Goal: Information Seeking & Learning: Learn about a topic

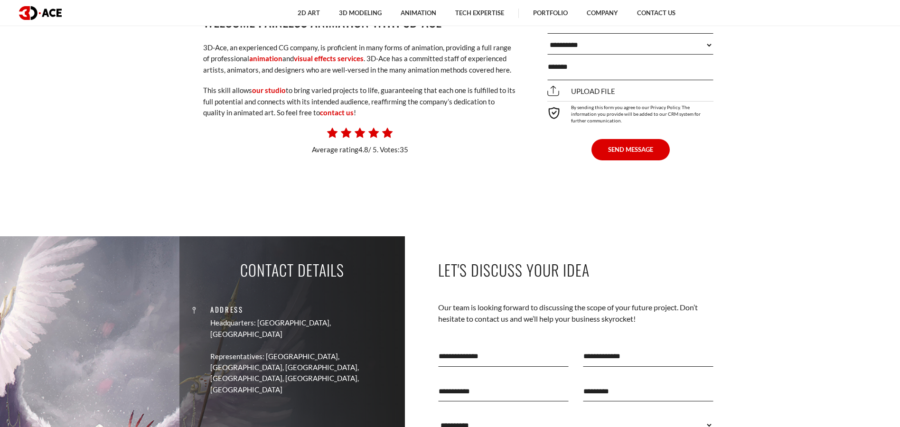
scroll to position [7358, 0]
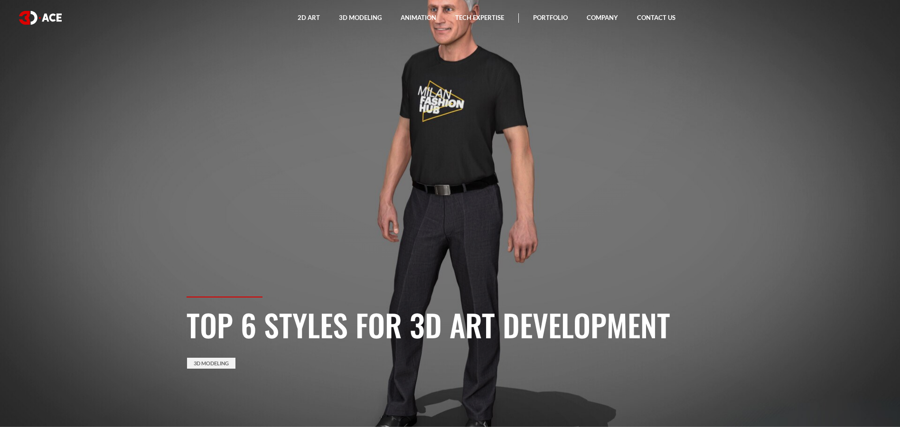
click at [434, 150] on section "Top 6 Styles for 3D Art Development 3D Modeling" at bounding box center [450, 213] width 900 height 427
click at [214, 365] on link "3D Modeling" at bounding box center [211, 363] width 48 height 11
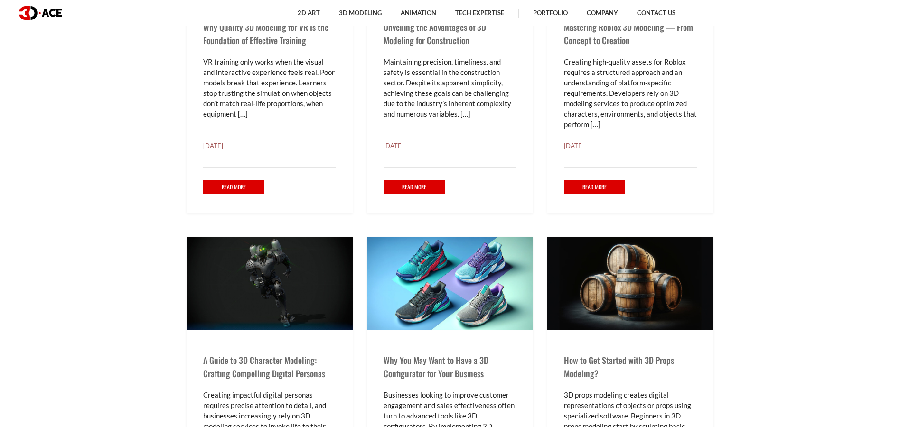
scroll to position [570, 0]
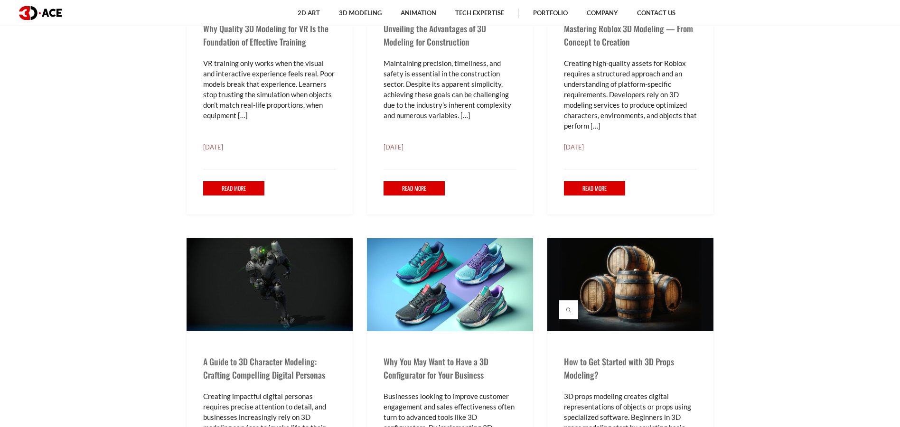
click at [657, 278] on img at bounding box center [630, 284] width 166 height 93
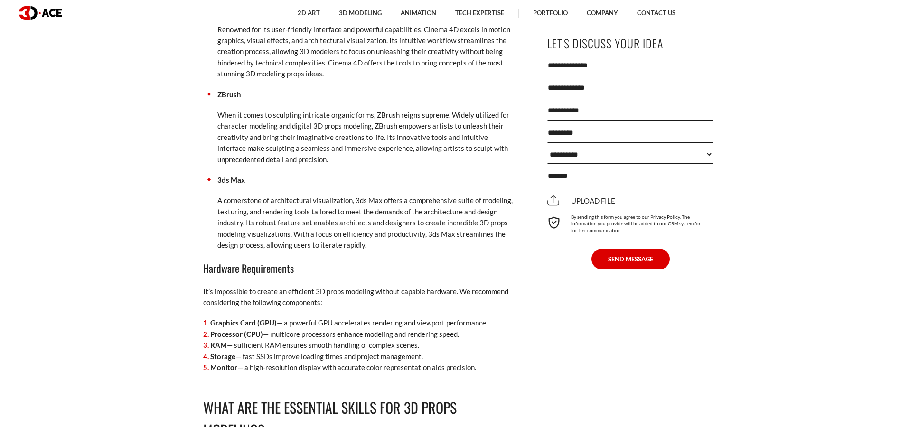
scroll to position [2184, 0]
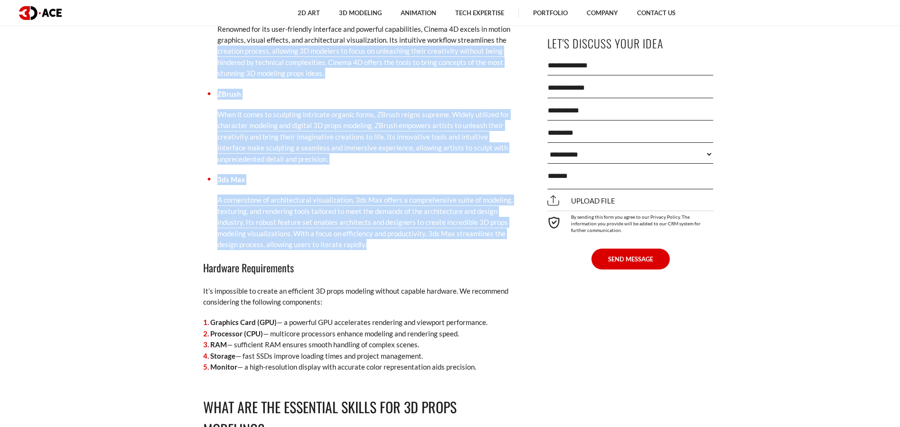
drag, startPoint x: 371, startPoint y: 246, endPoint x: 211, endPoint y: 54, distance: 250.8
click at [211, 54] on ul "Autodesk Maya Widely regarded as an industry standard, Autodesk Maya is a 3D mo…" at bounding box center [359, 41] width 313 height 419
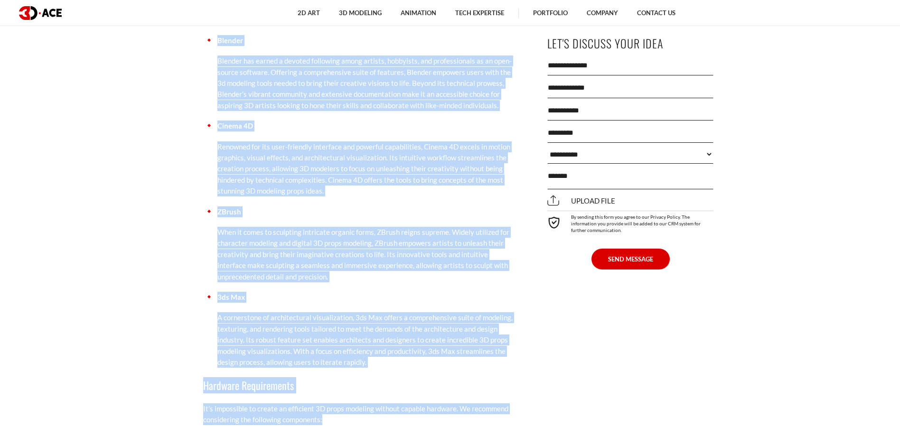
scroll to position [2183, 0]
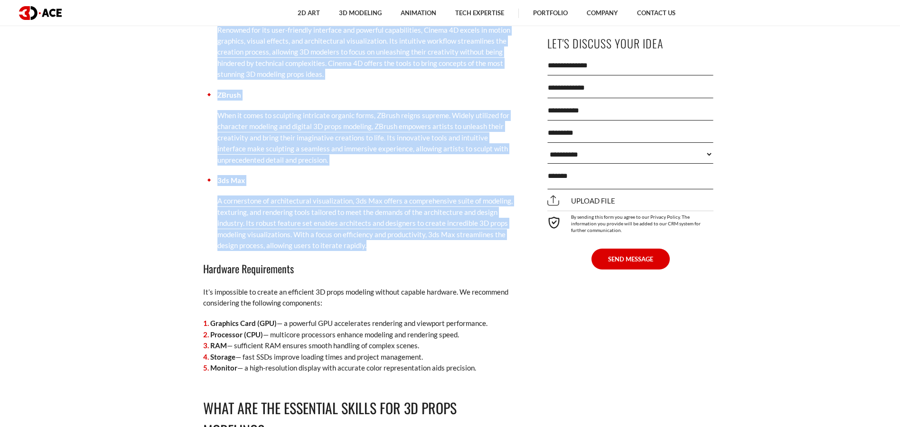
drag, startPoint x: 204, startPoint y: 66, endPoint x: 435, endPoint y: 247, distance: 293.6
copy div "Overview of Popular Software Tools for 3D Modeling Several software tools empow…"
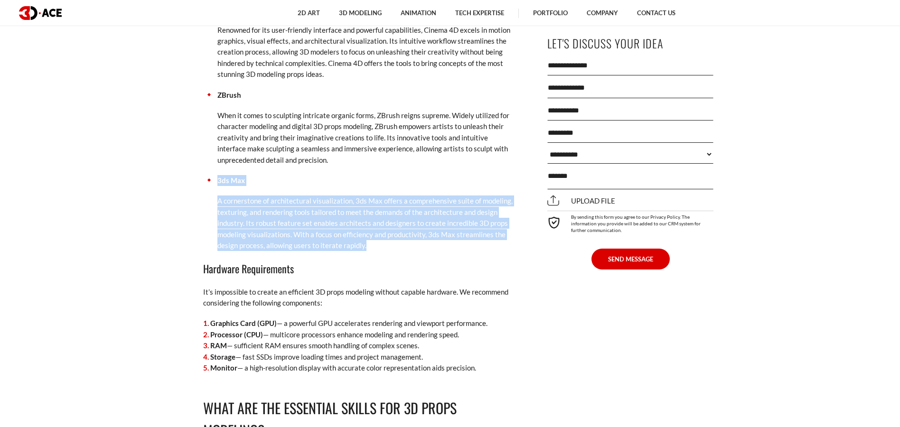
drag, startPoint x: 376, startPoint y: 246, endPoint x: 212, endPoint y: 181, distance: 177.1
click at [212, 181] on li "3ds Max A cornerstone of architectural visualization, 3ds Max offers a comprehe…" at bounding box center [359, 213] width 313 height 76
copy li "3ds Max A cornerstone of architectural visualization, 3ds Max offers a comprehe…"
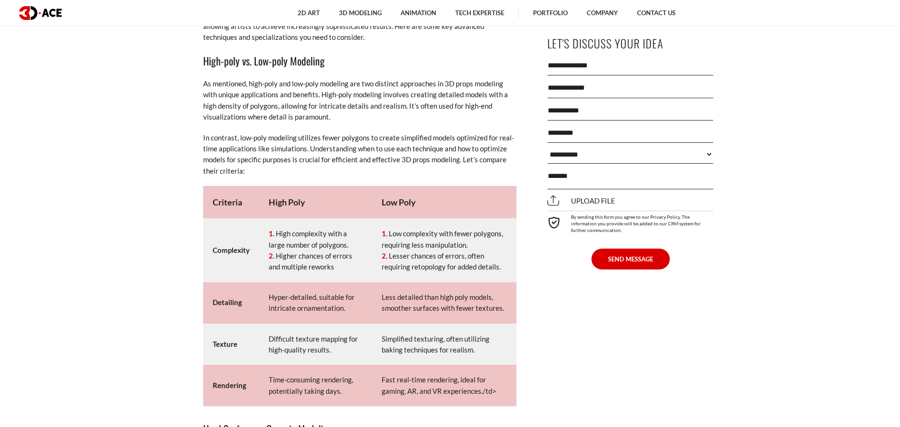
scroll to position [4888, 0]
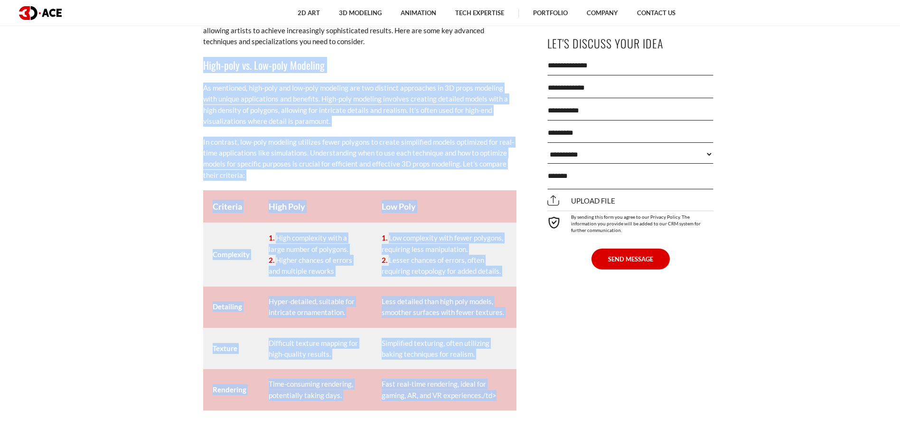
drag, startPoint x: 204, startPoint y: 56, endPoint x: 500, endPoint y: 389, distance: 445.8
copy div "High-poly vs. Low-poly Modeling As mentioned, high-poly and low-poly modeling a…"
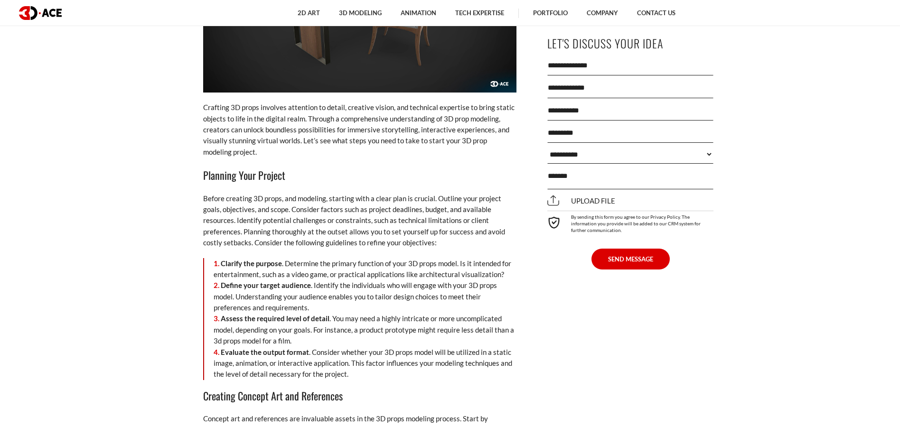
scroll to position [3986, 0]
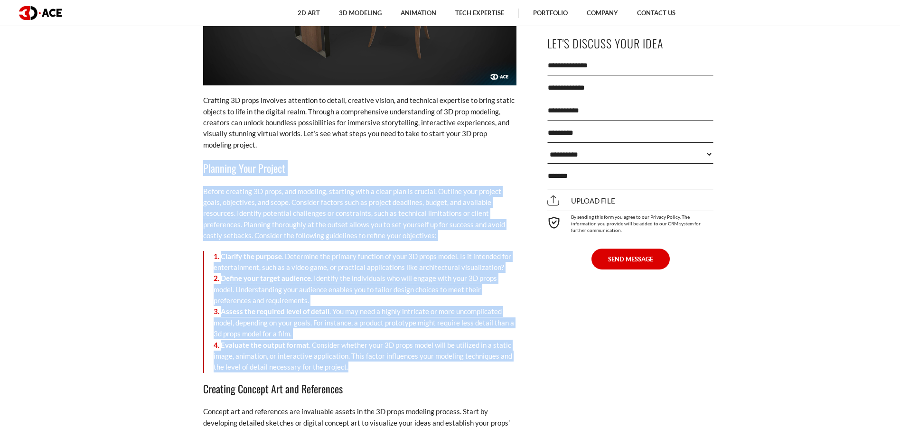
drag, startPoint x: 204, startPoint y: 170, endPoint x: 373, endPoint y: 372, distance: 263.5
copy div "Planning Your Project Before creating 3D props, and modeling, starting with a c…"
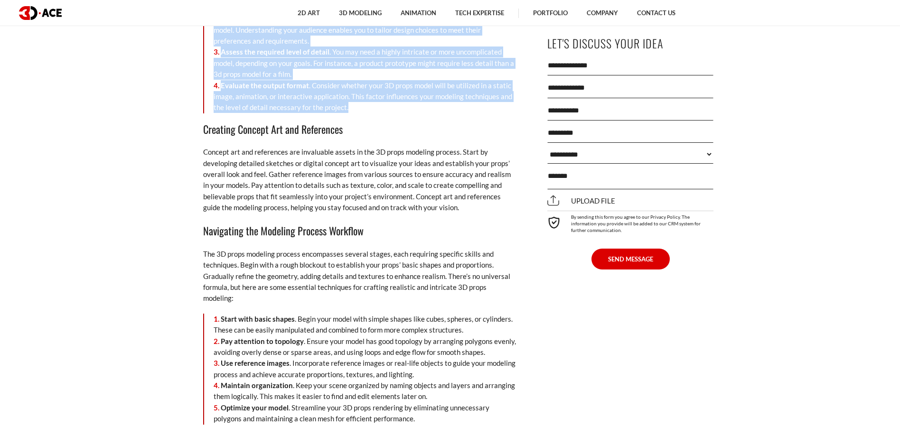
scroll to position [4319, 0]
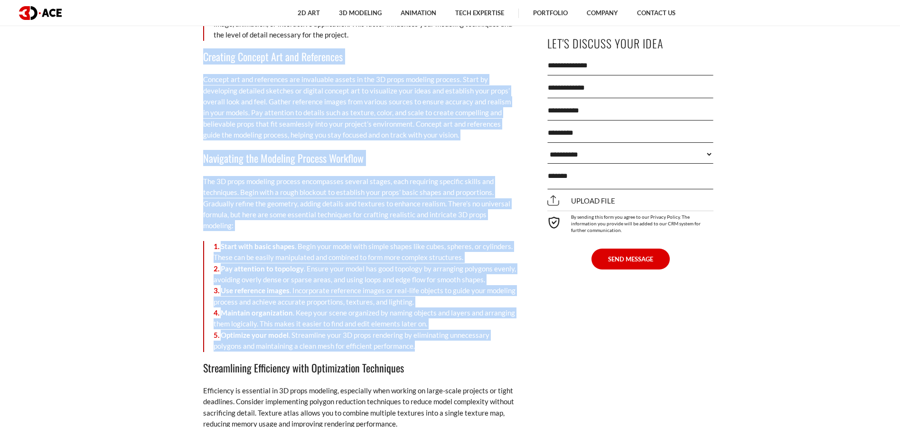
drag, startPoint x: 417, startPoint y: 336, endPoint x: 197, endPoint y: 55, distance: 356.8
copy div "Creating Concept Art and References Concept art and references are invaluable a…"
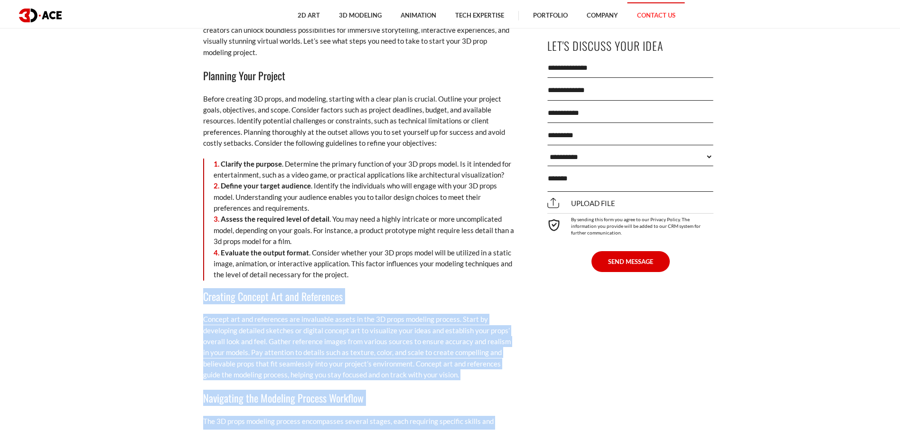
scroll to position [4086, 0]
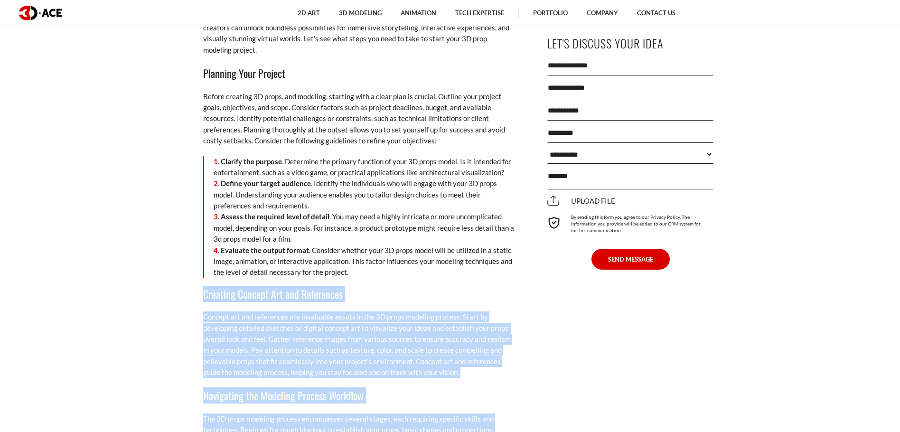
click at [463, 369] on p "Concept art and references are invaluable assets in the 3D props modeling proce…" at bounding box center [359, 344] width 313 height 66
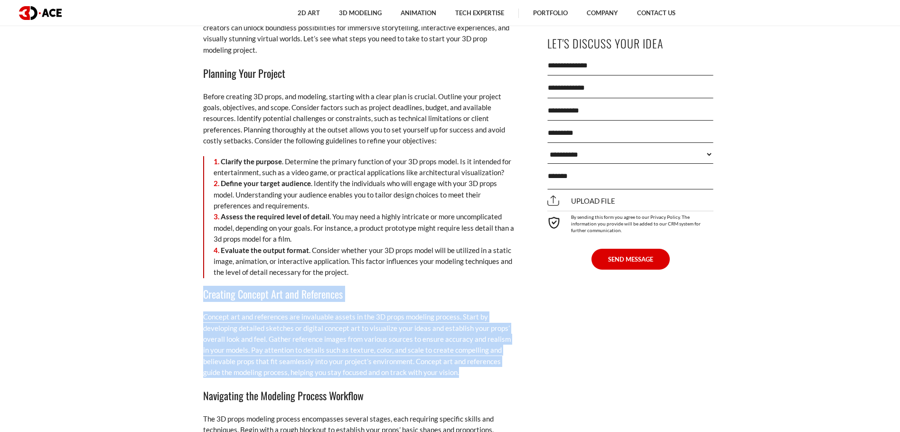
drag, startPoint x: 464, startPoint y: 374, endPoint x: 206, endPoint y: 294, distance: 270.1
copy div "Creating Concept Art and References Concept art and references are invaluable a…"
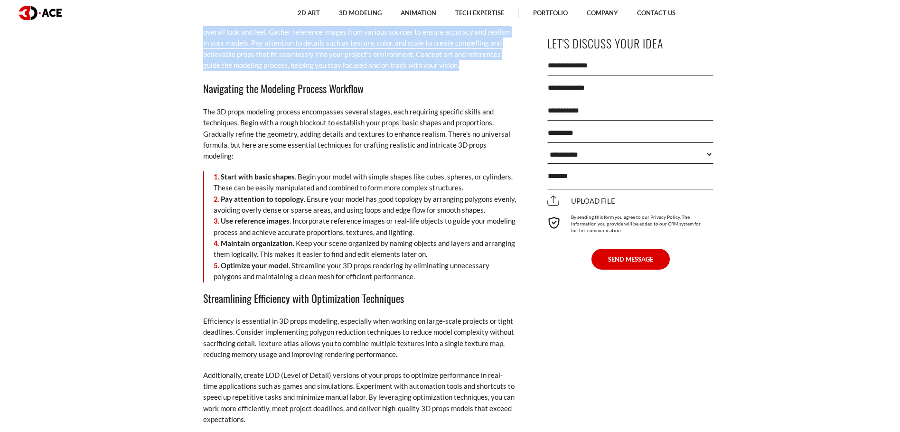
scroll to position [4371, 0]
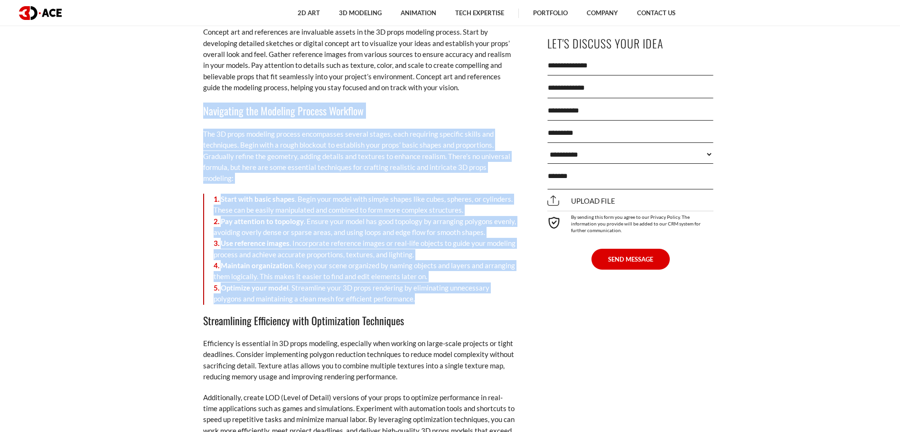
drag, startPoint x: 420, startPoint y: 289, endPoint x: 204, endPoint y: 112, distance: 279.6
copy div "Navigating the Modeling Process Workflow The 3D props modeling process encompas…"
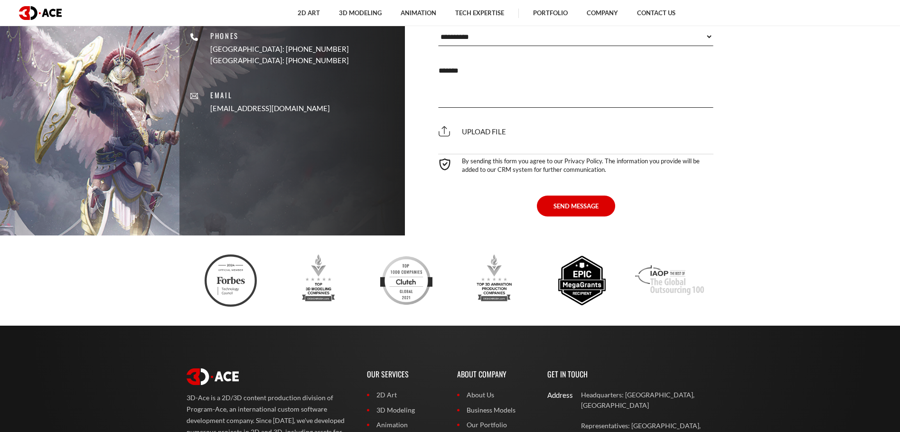
scroll to position [7646, 0]
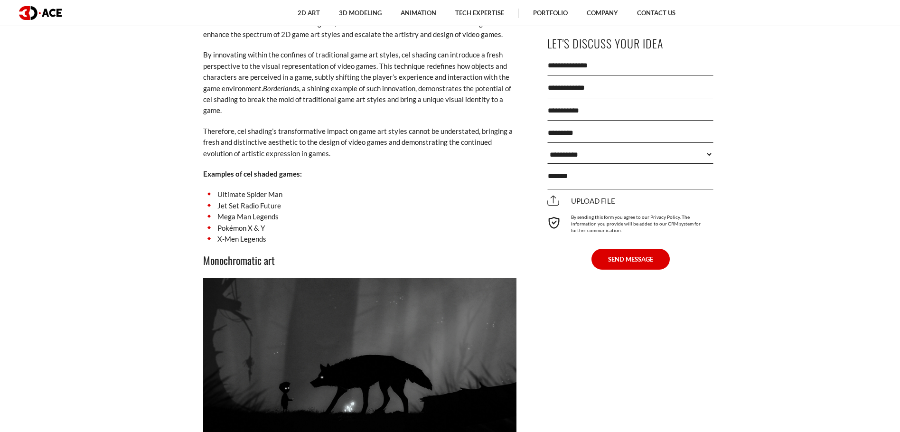
scroll to position [3750, 0]
